Goal: Task Accomplishment & Management: Use online tool/utility

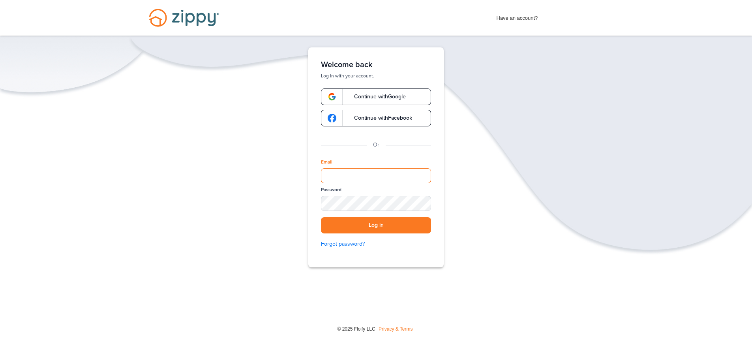
click at [369, 180] on input "Email" at bounding box center [376, 175] width 110 height 15
type input "**********"
click at [321, 217] on button "Log in" at bounding box center [376, 225] width 110 height 16
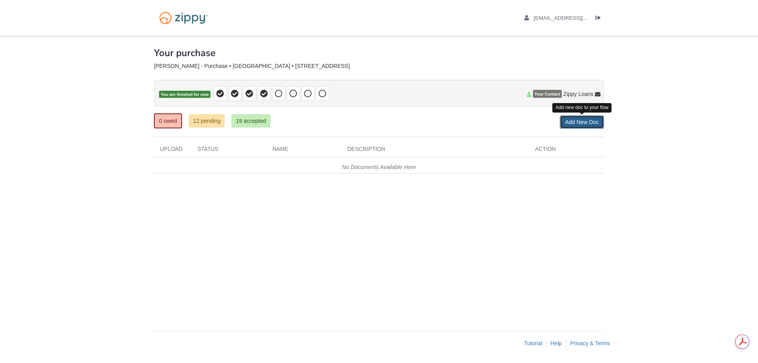
click at [568, 119] on link "Add New Doc" at bounding box center [582, 121] width 44 height 13
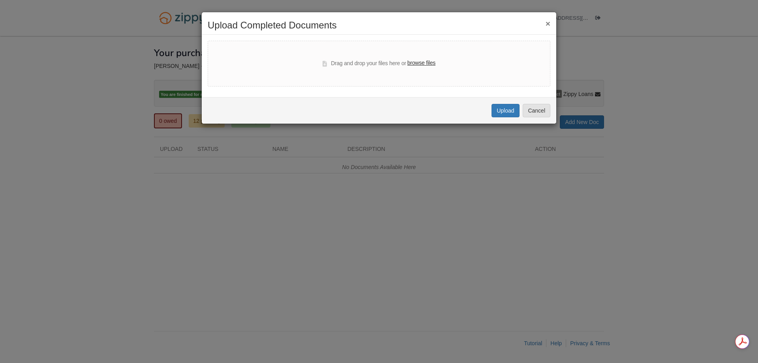
click at [370, 52] on div "Drag and drop your files here or browse files" at bounding box center [379, 64] width 343 height 46
click at [423, 65] on label "browse files" at bounding box center [421, 63] width 28 height 9
click at [0, 0] on input "browse files" at bounding box center [0, 0] width 0 height 0
click at [429, 67] on label "browse files" at bounding box center [421, 63] width 28 height 9
click at [0, 0] on input "browse files" at bounding box center [0, 0] width 0 height 0
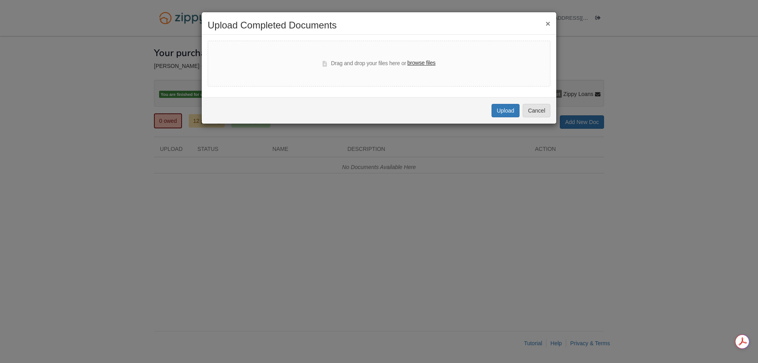
drag, startPoint x: 739, startPoint y: 140, endPoint x: 667, endPoint y: 62, distance: 106.2
click at [740, 140] on div "× Upload Completed Documents Drag and drop your files here or browse files Uplo…" at bounding box center [379, 181] width 758 height 363
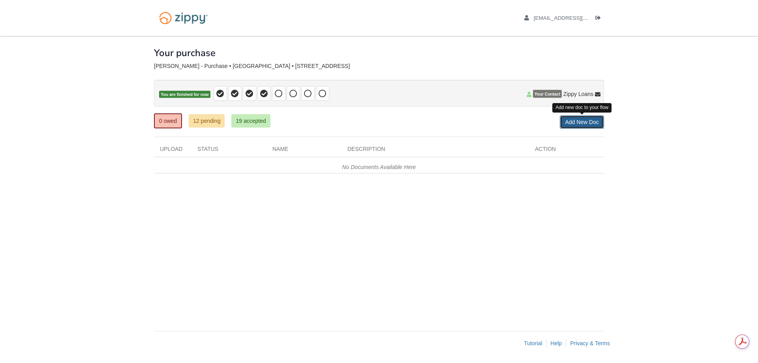
click at [594, 117] on link "Add New Doc" at bounding box center [582, 121] width 44 height 13
